Goal: Transaction & Acquisition: Book appointment/travel/reservation

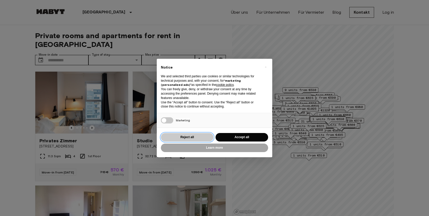
click at [193, 140] on button "Reject all" at bounding box center [187, 137] width 53 height 9
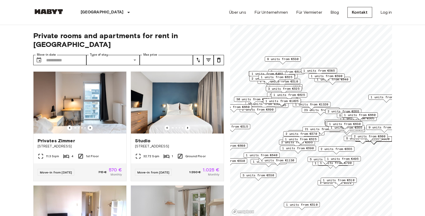
click at [301, 140] on span "1 units from €525" at bounding box center [300, 139] width 31 height 5
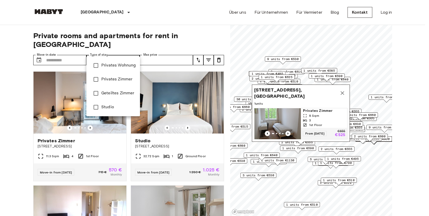
click at [103, 108] on span "Studio" at bounding box center [118, 107] width 35 height 6
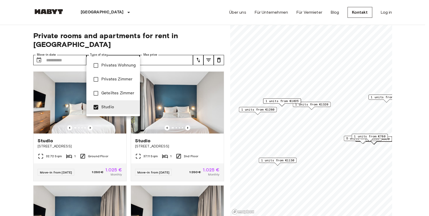
type input "**********"
click at [18, 59] on div at bounding box center [214, 108] width 429 height 216
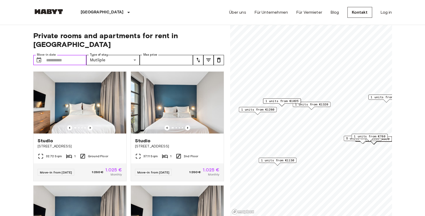
click at [54, 55] on input "Move-in date" at bounding box center [66, 60] width 40 height 10
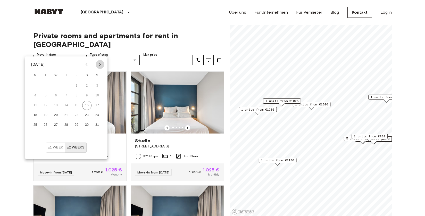
click at [98, 65] on icon "Next month" at bounding box center [100, 64] width 6 height 6
click at [57, 87] on button "1" at bounding box center [55, 85] width 9 height 9
type input "**********"
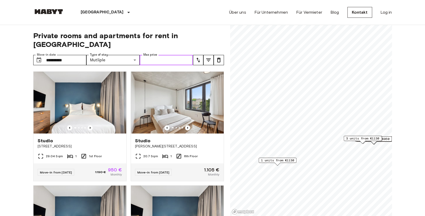
click at [156, 55] on input "Max price" at bounding box center [166, 60] width 53 height 10
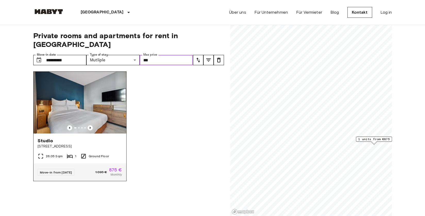
click at [100, 109] on img at bounding box center [80, 103] width 93 height 62
type input "***"
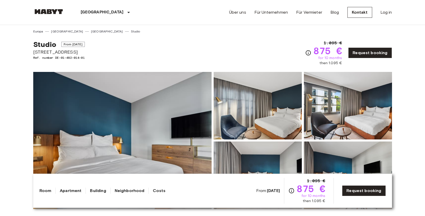
click at [121, 101] on img at bounding box center [122, 140] width 179 height 137
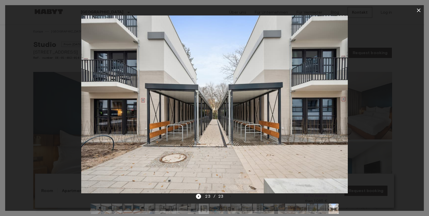
click at [422, 12] on button "button" at bounding box center [419, 10] width 10 height 10
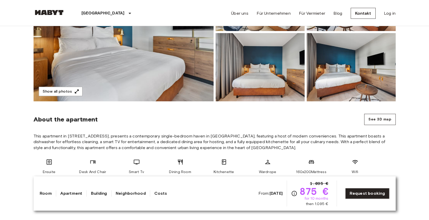
scroll to position [110, 0]
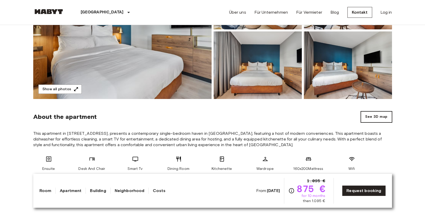
click at [371, 115] on button "See 3D map" at bounding box center [376, 116] width 31 height 11
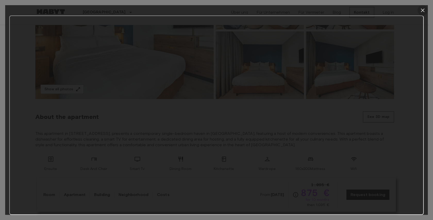
click at [424, 12] on icon "button" at bounding box center [423, 10] width 6 height 6
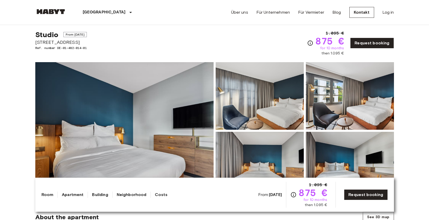
scroll to position [0, 0]
